Goal: Transaction & Acquisition: Purchase product/service

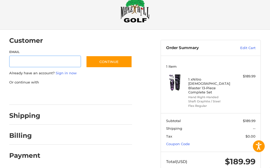
scroll to position [17, 0]
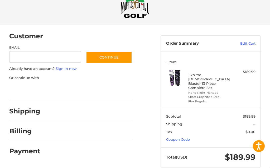
click at [187, 138] on link "Coupon Code" at bounding box center [178, 140] width 24 height 4
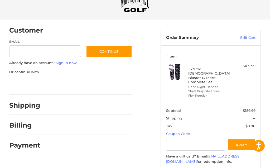
scroll to position [0, 0]
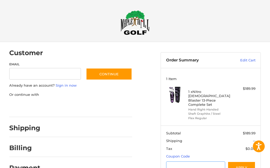
click at [178, 162] on input "Gift Certificate or Coupon Code" at bounding box center [195, 168] width 59 height 12
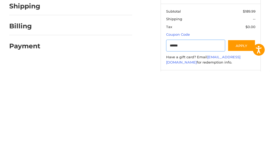
type input "******"
click at [241, 137] on button "Apply" at bounding box center [241, 143] width 28 height 12
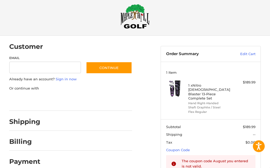
scroll to position [0, 0]
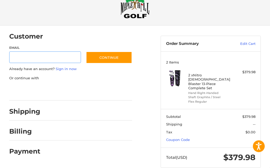
scroll to position [17, 0]
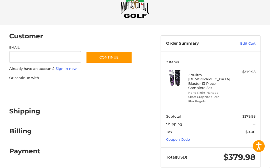
click at [187, 138] on link "Coupon Code" at bounding box center [178, 140] width 24 height 4
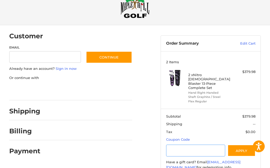
click at [181, 145] on input "Gift Certificate or Coupon Code" at bounding box center [195, 151] width 59 height 12
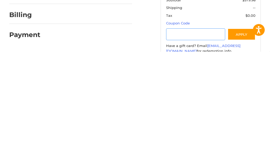
paste input "*********"
type input "*********"
click at [246, 145] on button "Apply" at bounding box center [241, 151] width 28 height 12
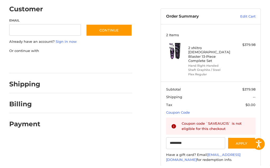
scroll to position [0, 0]
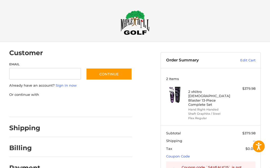
click at [237, 48] on aside "Order Summary Edit Cart 2 Items 2 x Nitro [DEMOGRAPHIC_DATA] Blaster 13-Piece C…" at bounding box center [210, 139] width 108 height 195
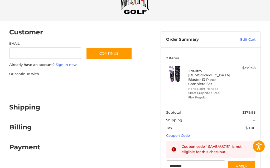
scroll to position [18, 0]
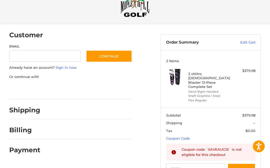
click at [246, 42] on link "Edit Cart" at bounding box center [241, 42] width 28 height 5
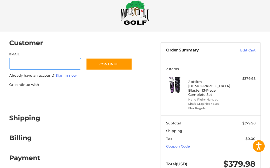
scroll to position [17, 0]
